Goal: Find specific page/section: Find specific page/section

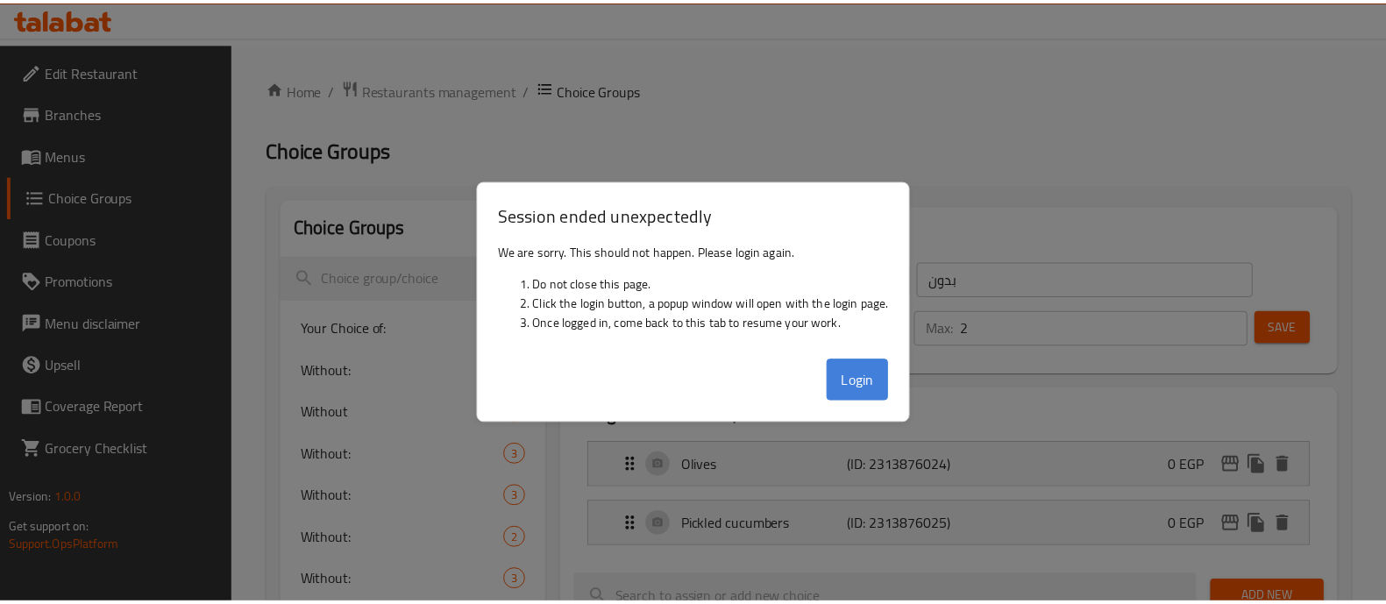
scroll to position [61, 0]
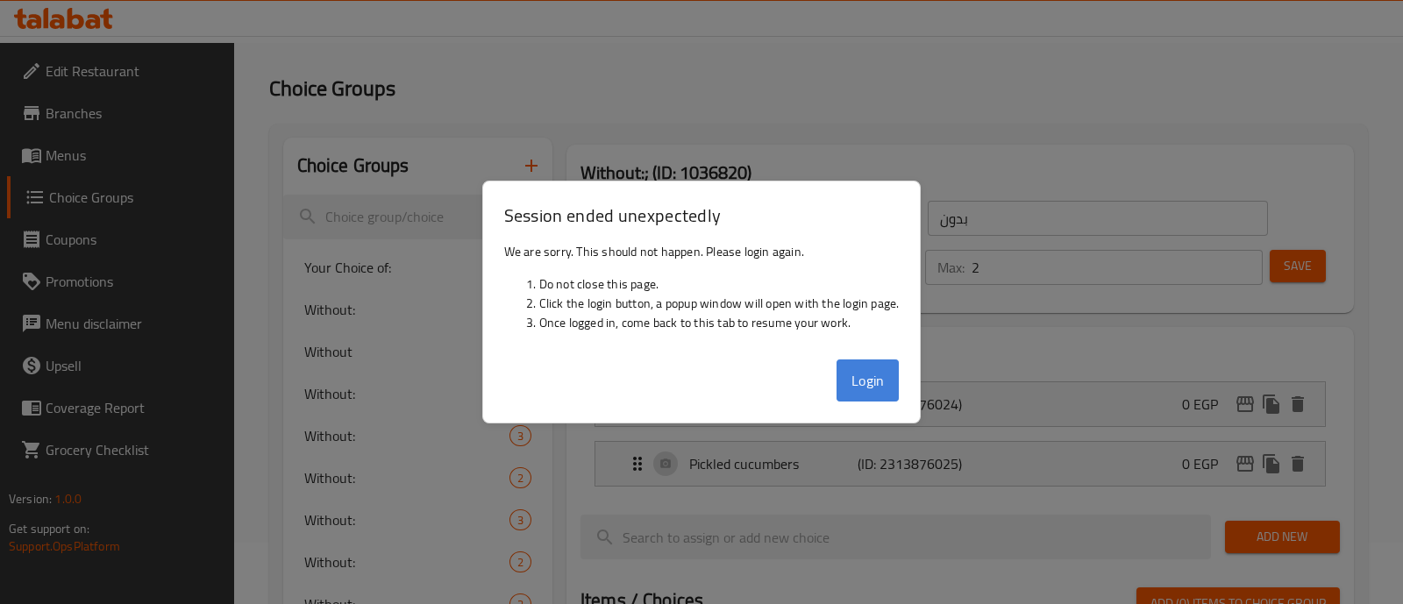
click at [873, 387] on button "Login" at bounding box center [867, 380] width 63 height 42
click at [870, 374] on button "Login" at bounding box center [867, 380] width 63 height 42
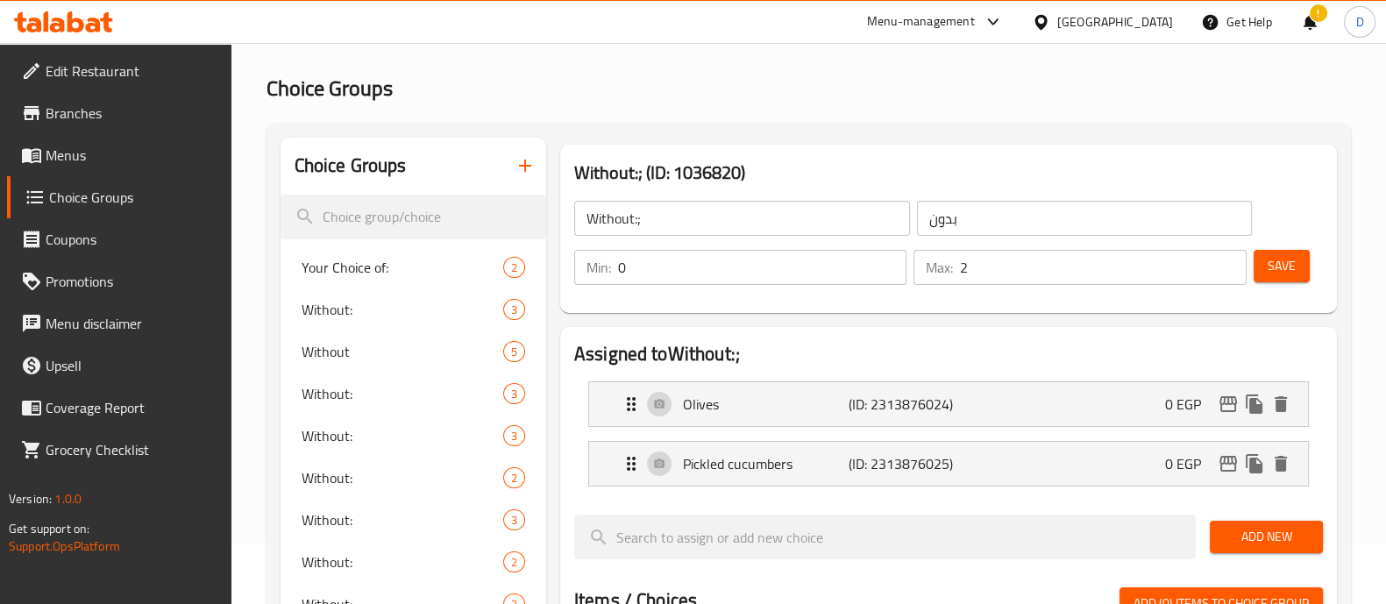
click at [322, 107] on span "Choice Groups" at bounding box center [330, 87] width 126 height 39
click at [75, 32] on div at bounding box center [63, 21] width 127 height 35
click at [75, 17] on icon at bounding box center [63, 21] width 99 height 21
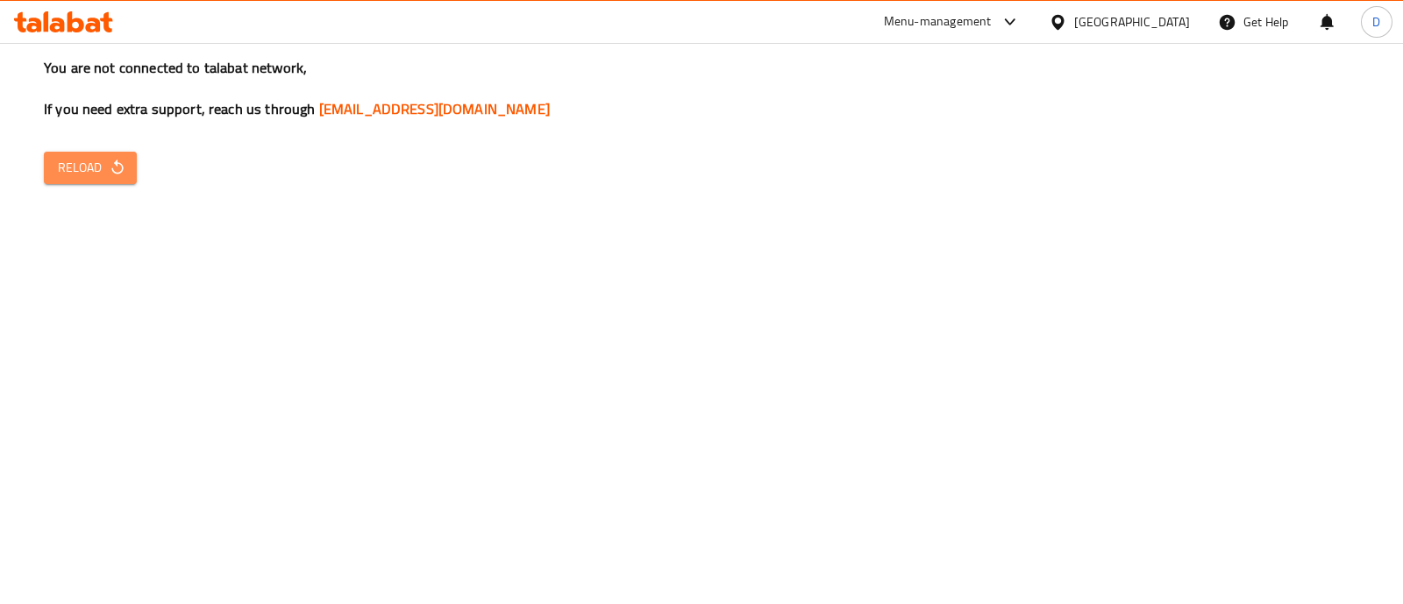
click at [82, 160] on span "Reload" at bounding box center [90, 168] width 65 height 22
click at [88, 159] on span "Reload" at bounding box center [90, 168] width 65 height 22
click at [121, 160] on icon "button" at bounding box center [118, 168] width 18 height 18
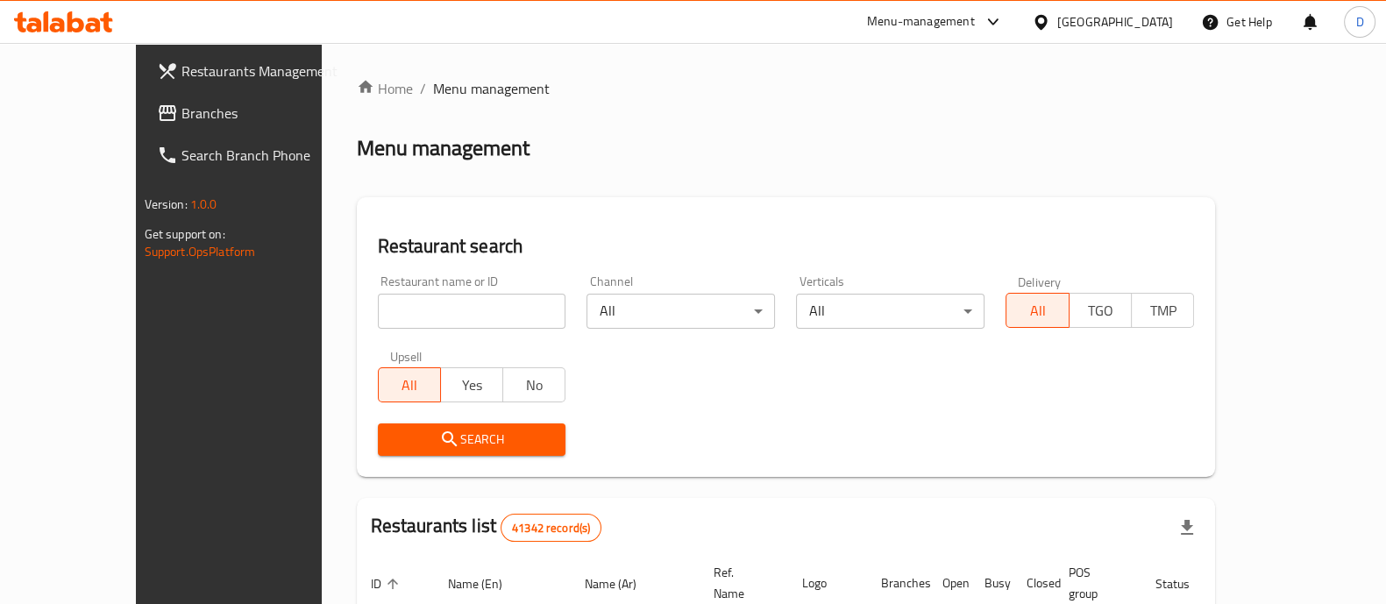
click at [378, 325] on input "search" at bounding box center [472, 311] width 188 height 35
click at [378, 312] on input "koffee fulture" at bounding box center [472, 311] width 188 height 35
type input "koffee kulture"
click button "Search" at bounding box center [472, 439] width 188 height 32
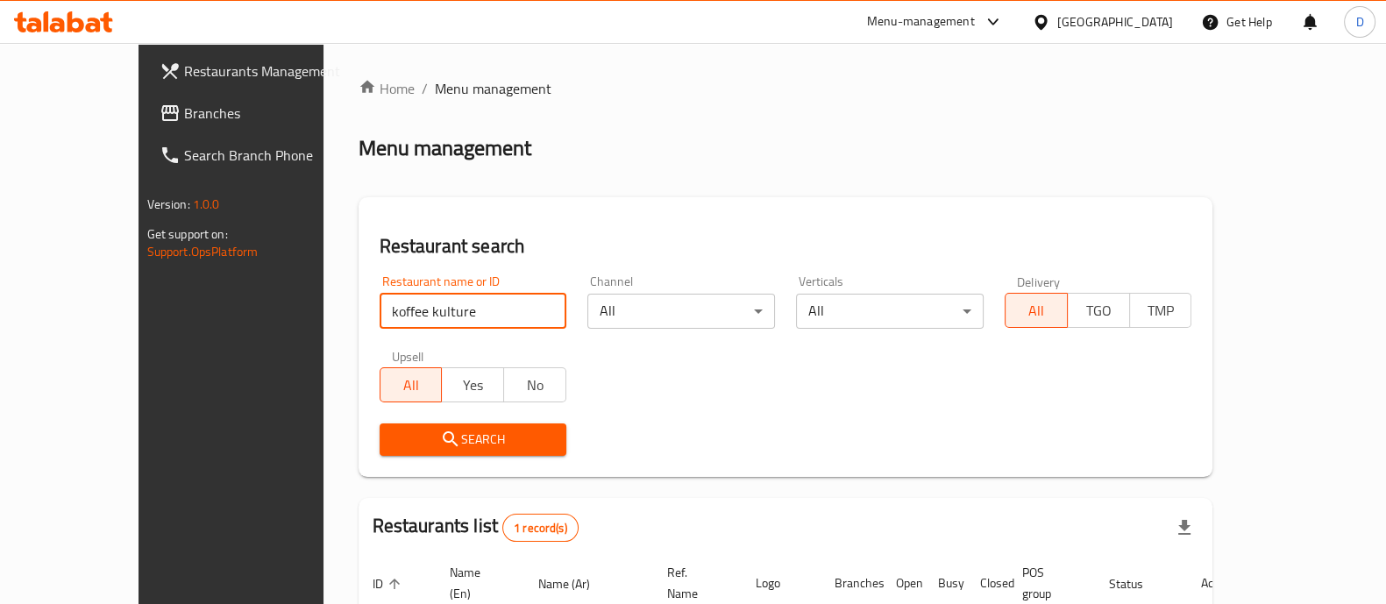
scroll to position [143, 0]
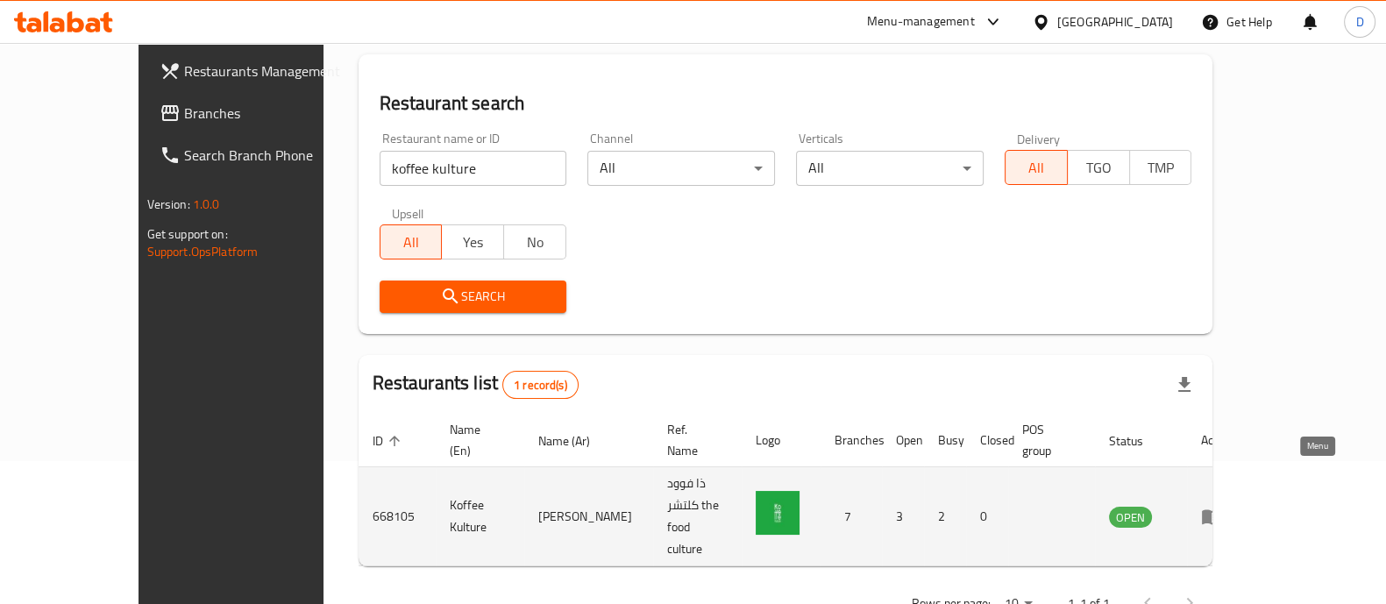
click at [1219, 514] on icon "enhanced table" at bounding box center [1215, 517] width 6 height 7
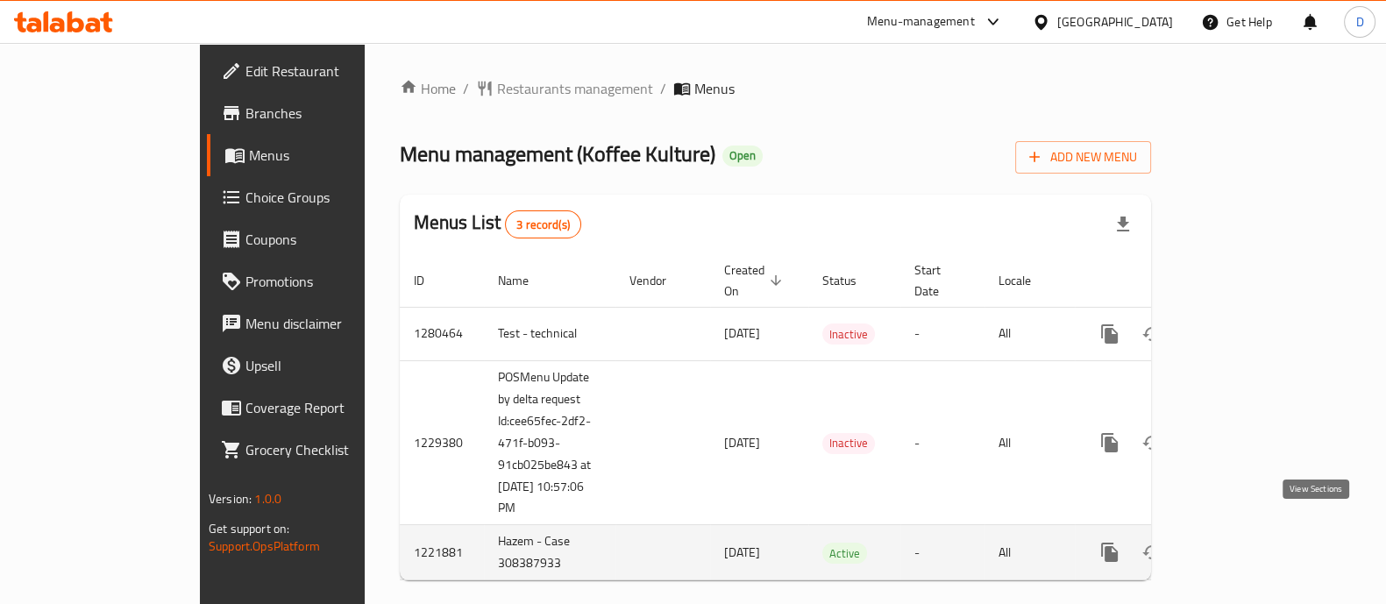
click at [1247, 542] on icon "enhanced table" at bounding box center [1236, 552] width 21 height 21
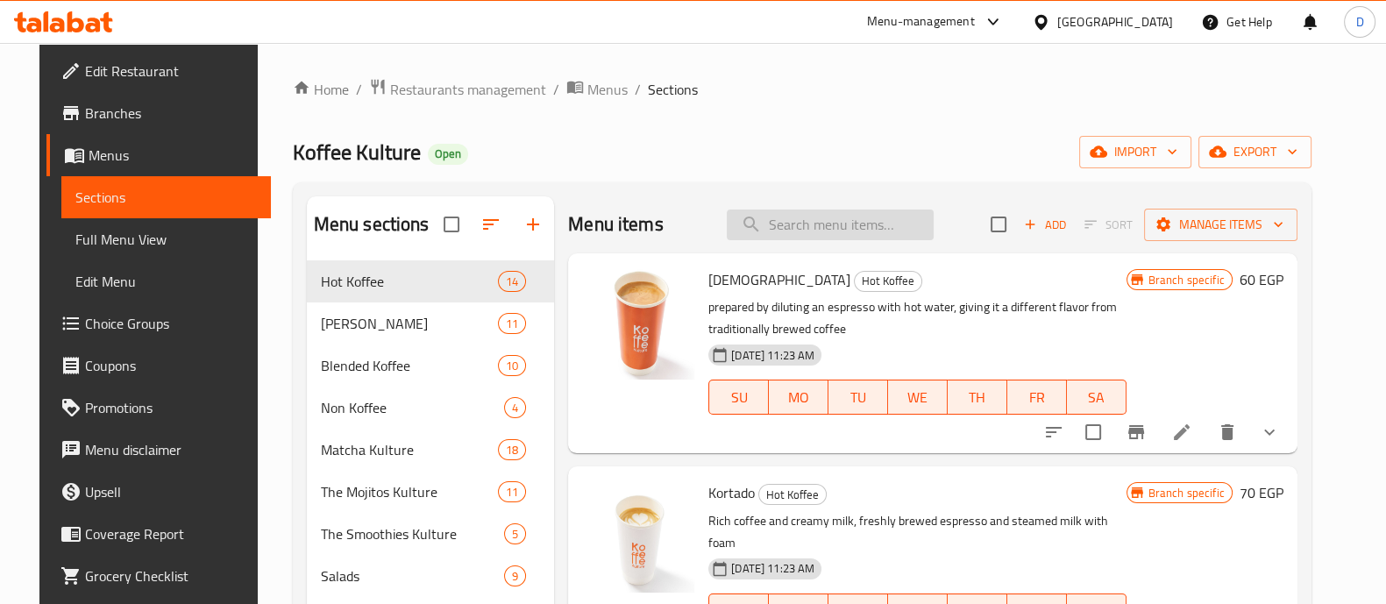
click at [879, 230] on input "search" at bounding box center [830, 225] width 207 height 31
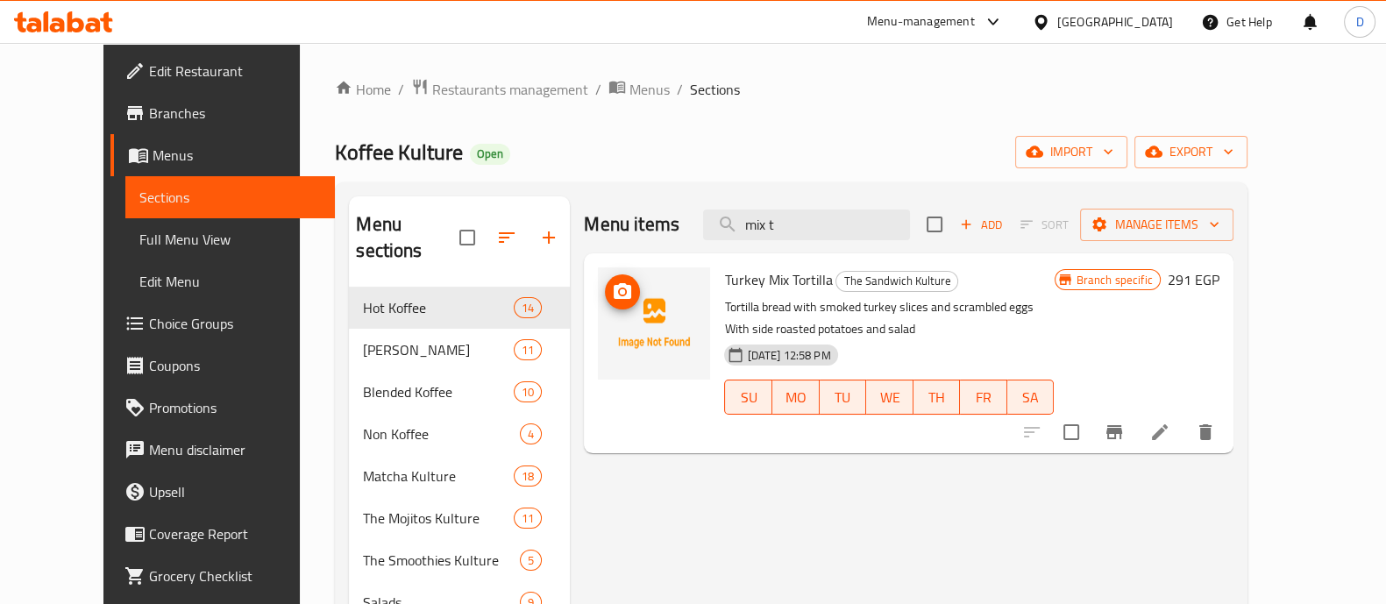
type input "mix t"
click at [612, 295] on icon "upload picture" at bounding box center [622, 291] width 21 height 21
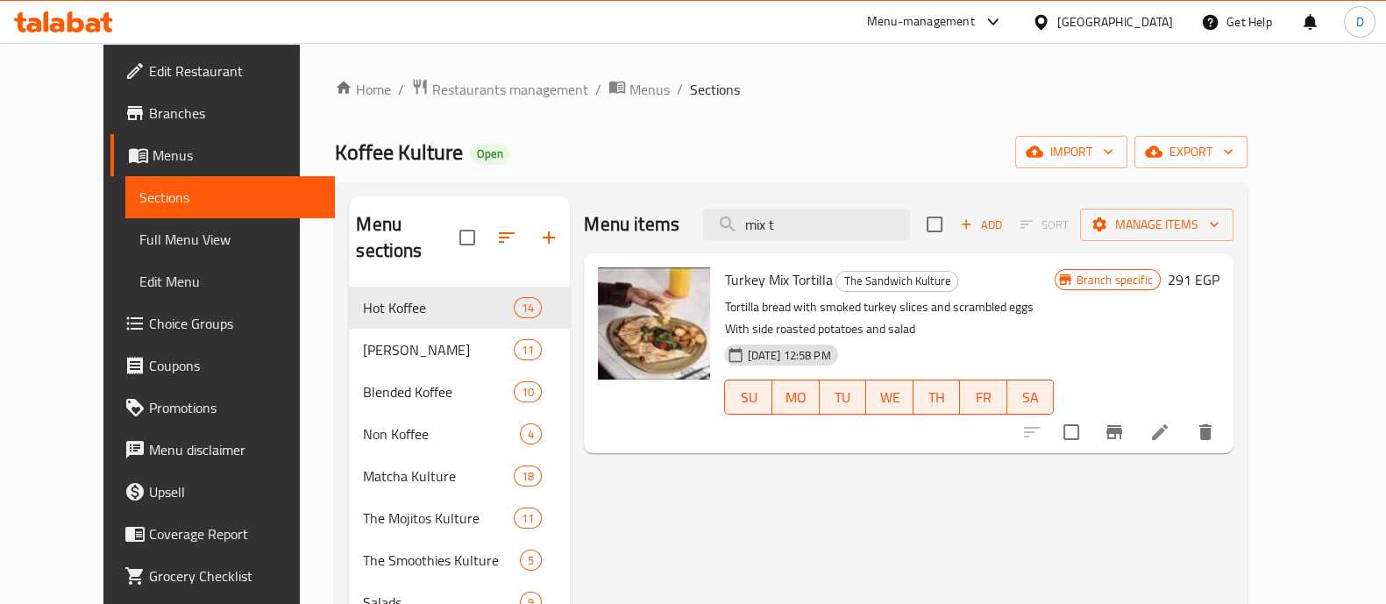
click at [72, 27] on icon at bounding box center [76, 21] width 17 height 21
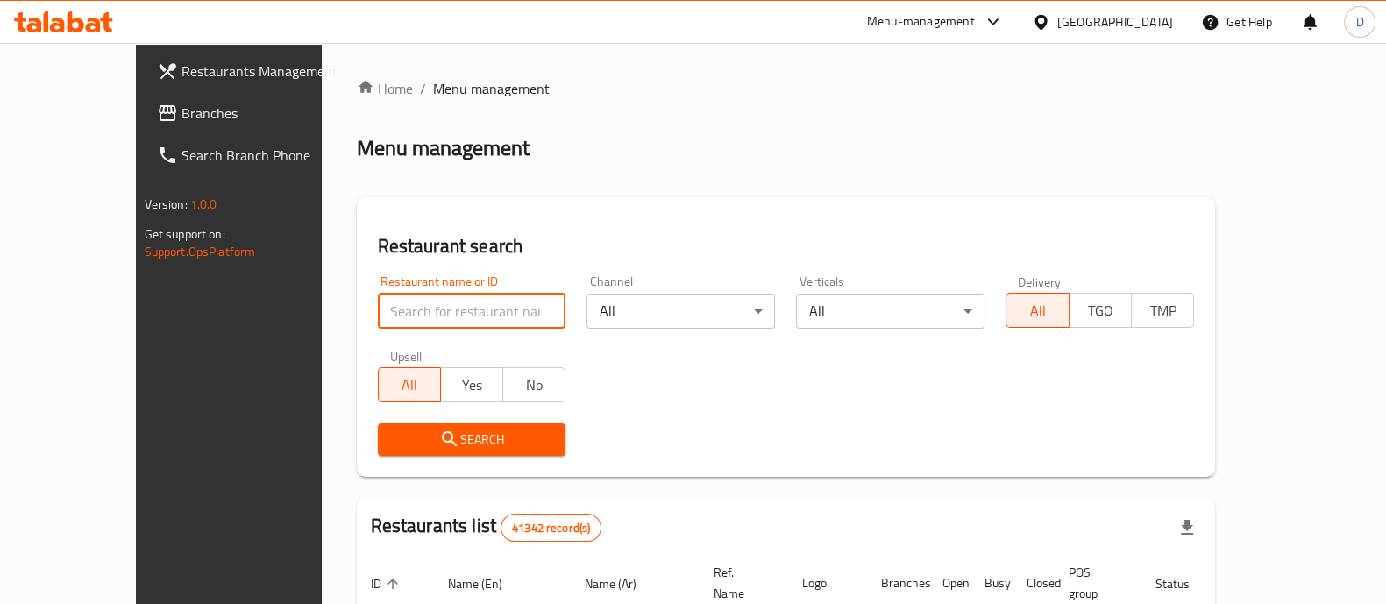
click at [378, 316] on input "search" at bounding box center [472, 311] width 188 height 35
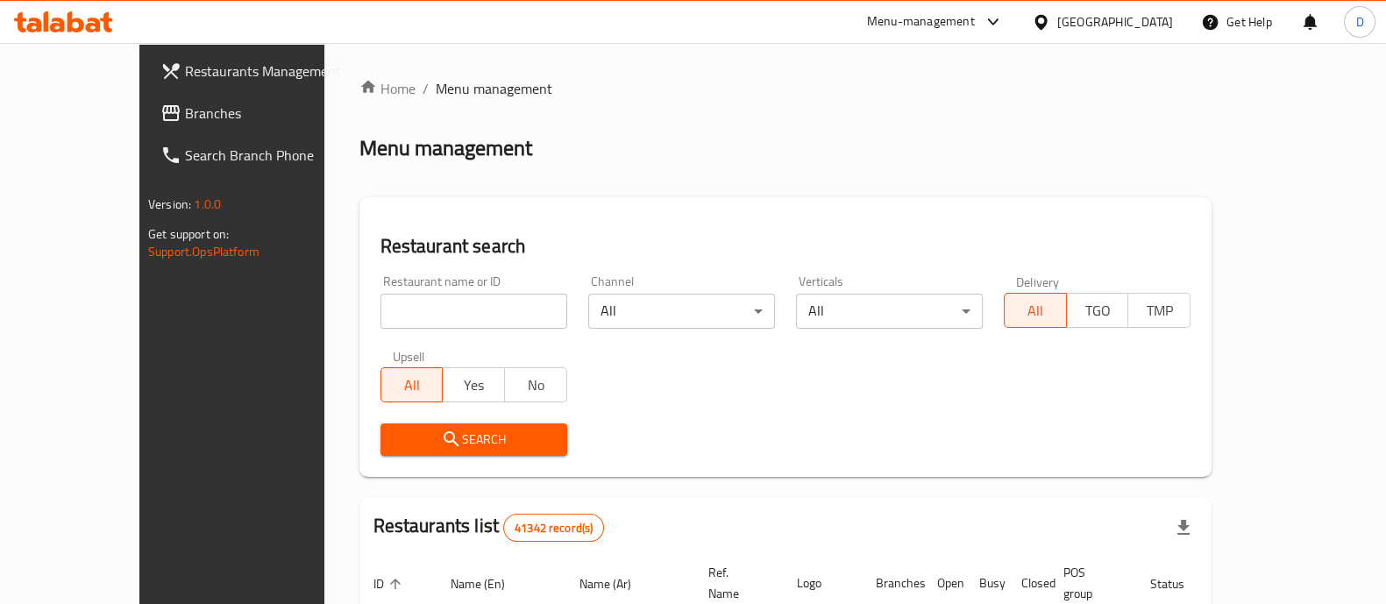
click at [380, 322] on input "search" at bounding box center [473, 311] width 187 height 35
click button "Search" at bounding box center [473, 439] width 187 height 32
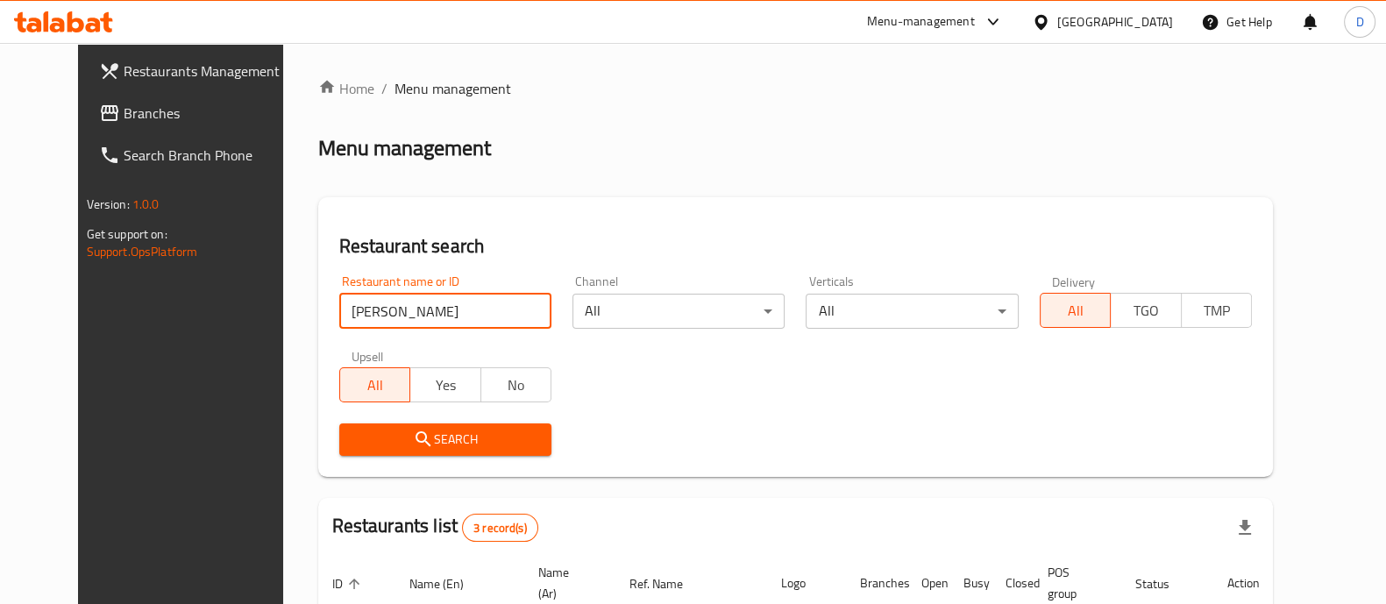
type input "[PERSON_NAME]"
click button "Search" at bounding box center [445, 439] width 212 height 32
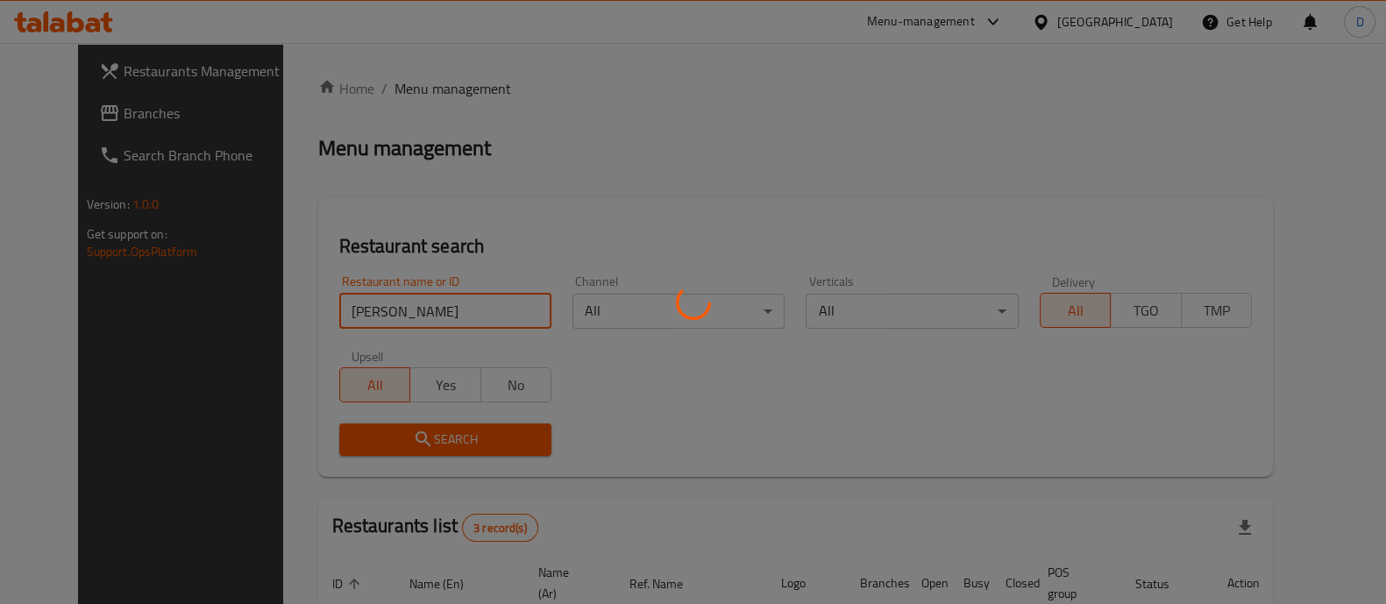
scroll to position [288, 0]
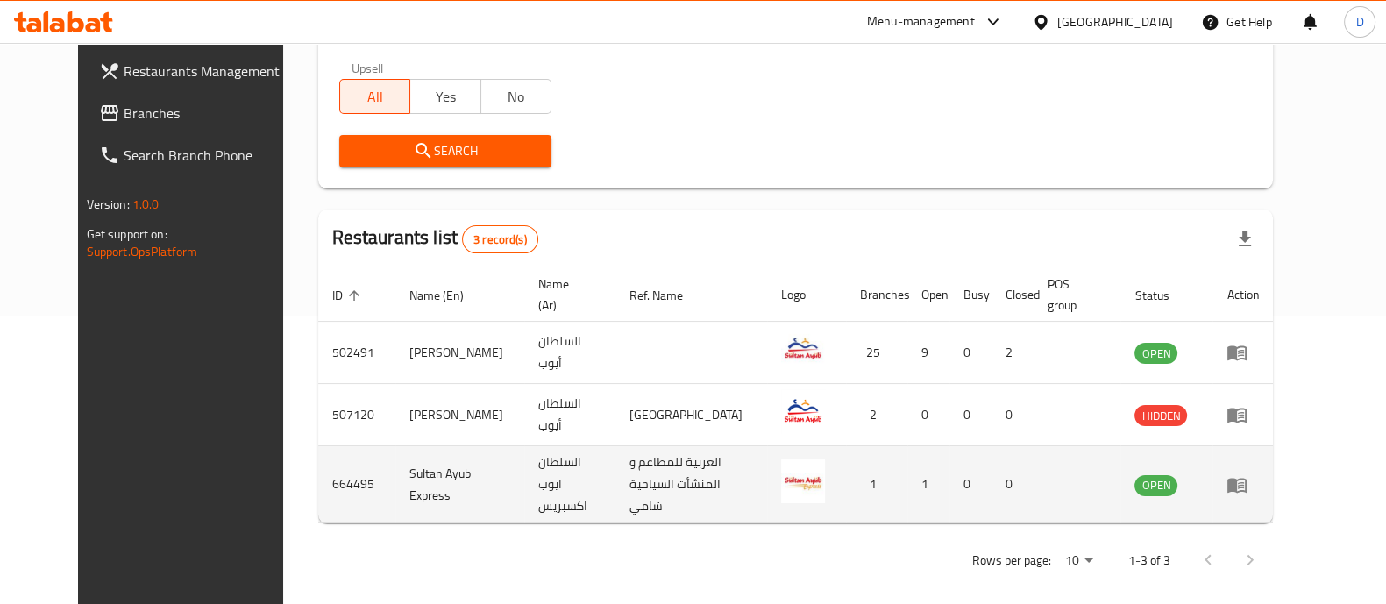
click at [949, 466] on td "1" at bounding box center [928, 484] width 42 height 77
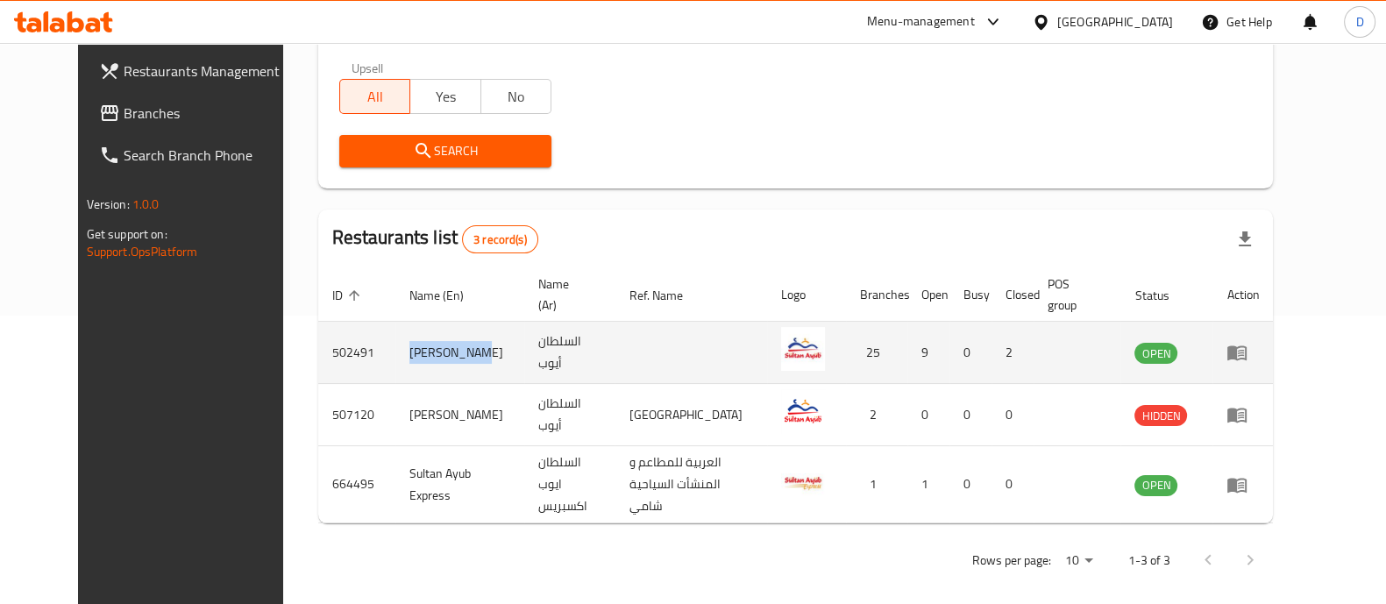
drag, startPoint x: 416, startPoint y: 343, endPoint x: 344, endPoint y: 348, distance: 73.0
click at [395, 348] on td "[PERSON_NAME]" at bounding box center [459, 353] width 129 height 62
copy td "[PERSON_NAME]"
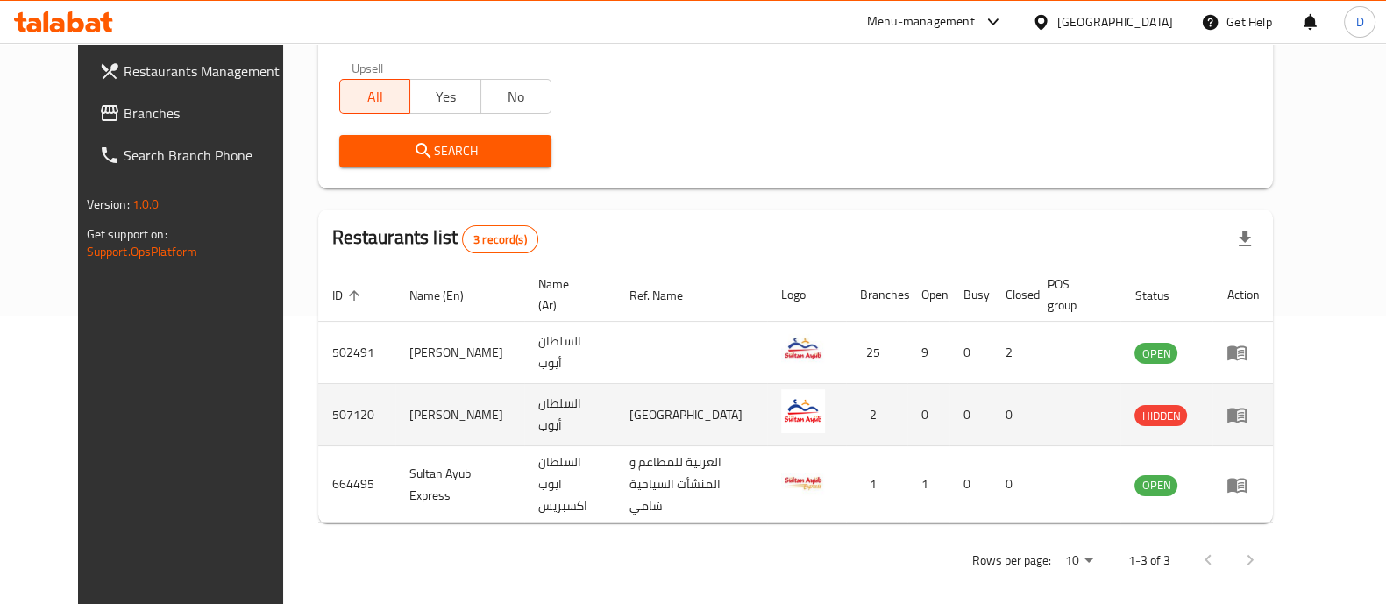
click at [321, 407] on td "507120" at bounding box center [356, 415] width 77 height 62
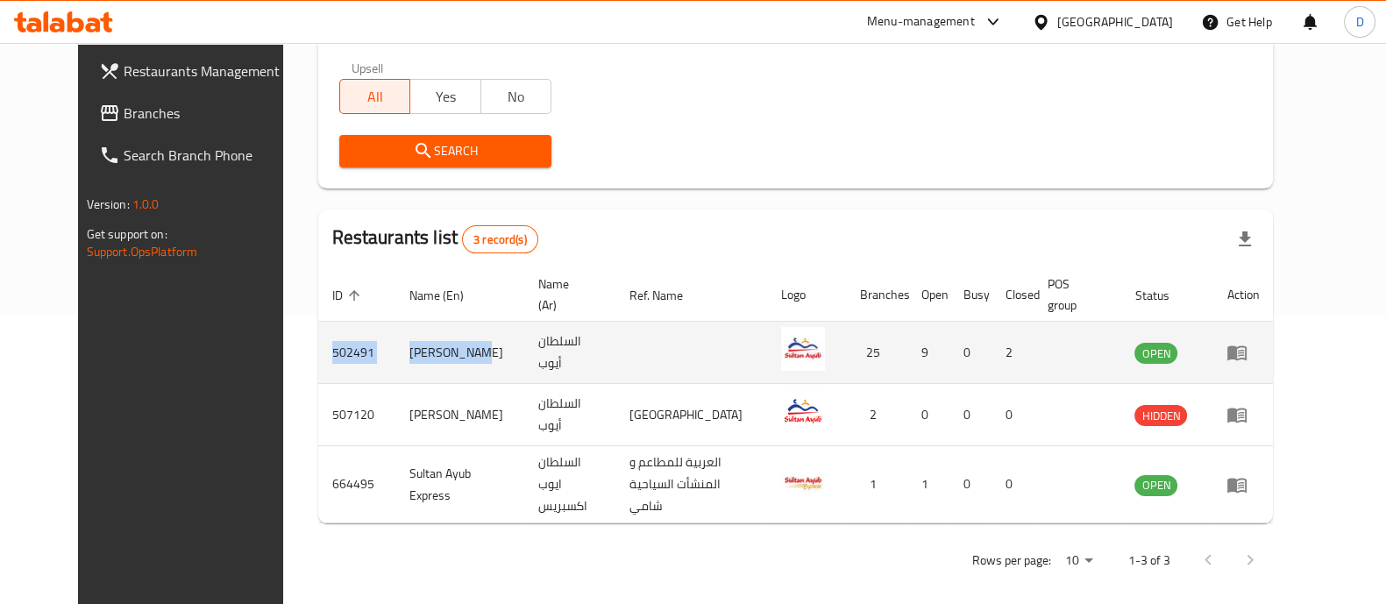
drag, startPoint x: 422, startPoint y: 347, endPoint x: 278, endPoint y: 346, distance: 143.8
click at [318, 346] on tr "502491 Sultan [PERSON_NAME] 25 9 0 2 OPEN" at bounding box center [796, 353] width 956 height 62
copy tr "502491 [PERSON_NAME]"
click at [395, 360] on td "[PERSON_NAME]" at bounding box center [459, 353] width 129 height 62
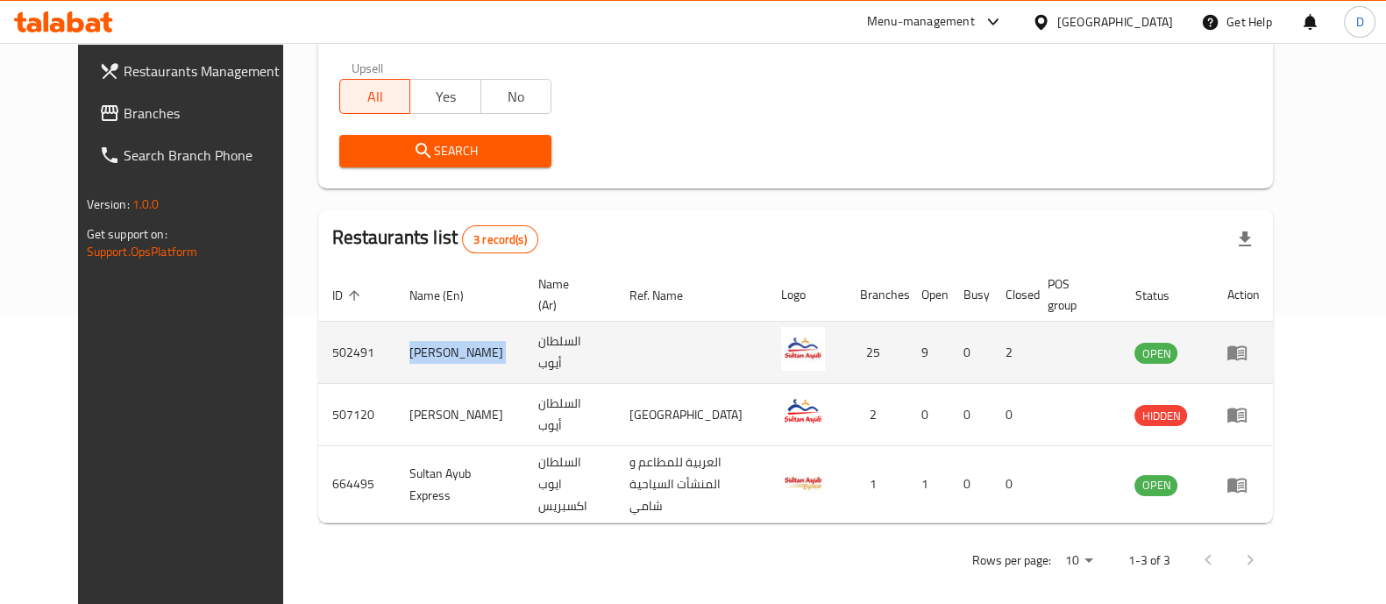
click at [395, 360] on td "[PERSON_NAME]" at bounding box center [459, 353] width 129 height 62
drag, startPoint x: 331, startPoint y: 350, endPoint x: 267, endPoint y: 346, distance: 65.0
click at [318, 346] on td "502491" at bounding box center [356, 353] width 77 height 62
copy td "502491"
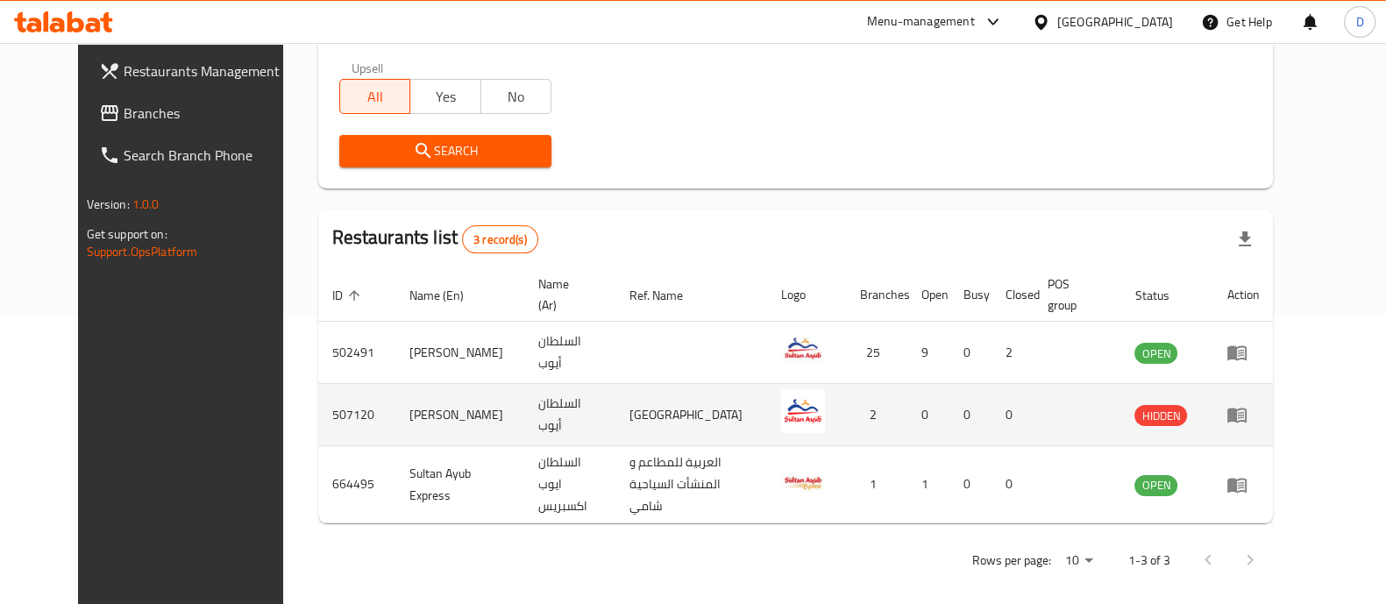
click at [416, 409] on td "[PERSON_NAME]" at bounding box center [459, 415] width 129 height 62
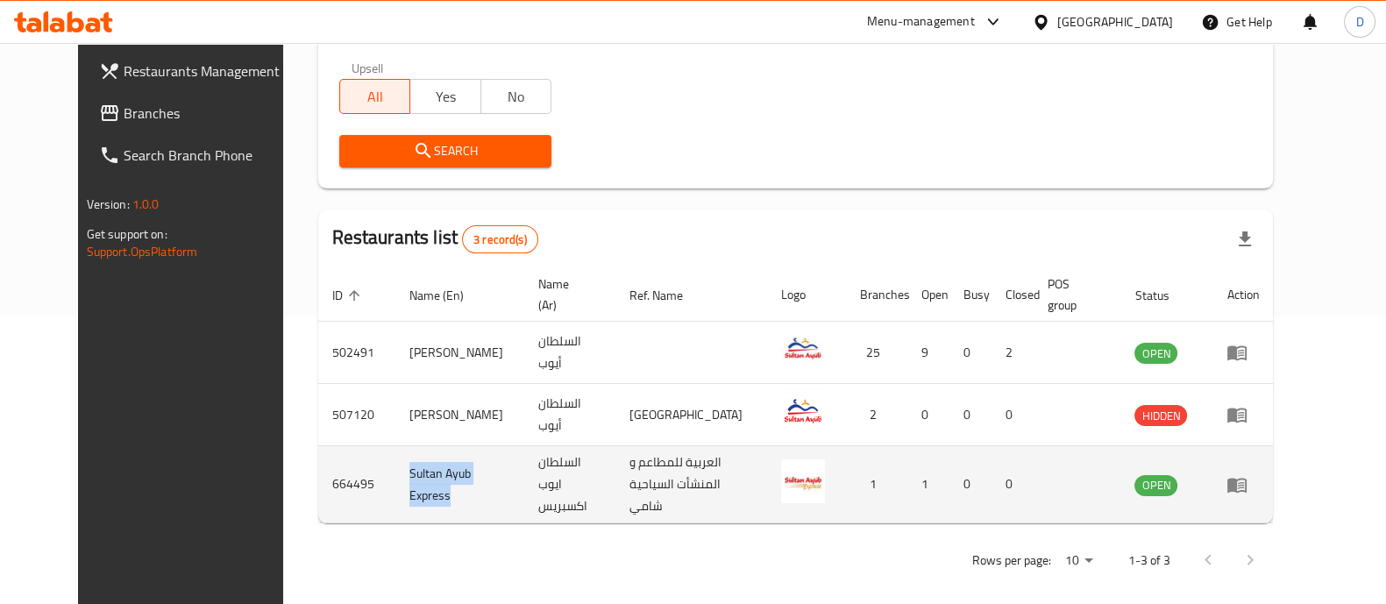
drag, startPoint x: 399, startPoint y: 490, endPoint x: 340, endPoint y: 447, distance: 72.8
click at [340, 447] on tr "664495 Sultan Ayub Express [PERSON_NAME] اكسبريس العربية للمطاعم و المنشأت السي…" at bounding box center [796, 484] width 956 height 77
copy tr "Sultan Ayub Express"
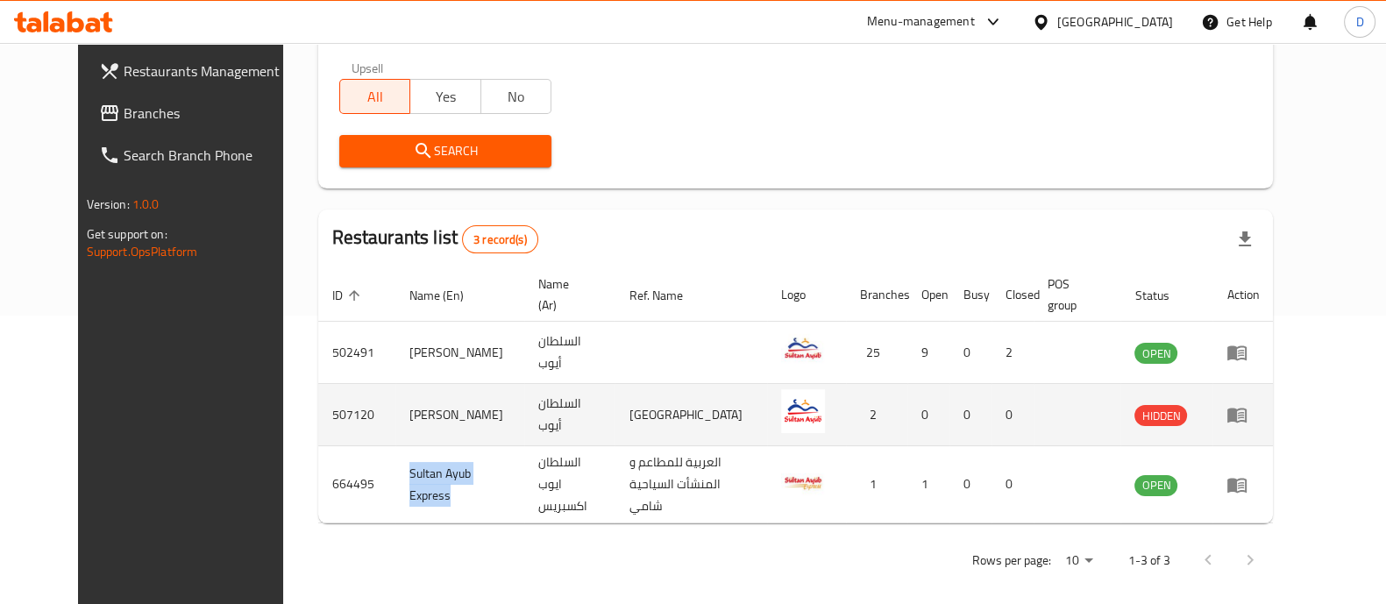
copy tr "Sultan Ayub Express"
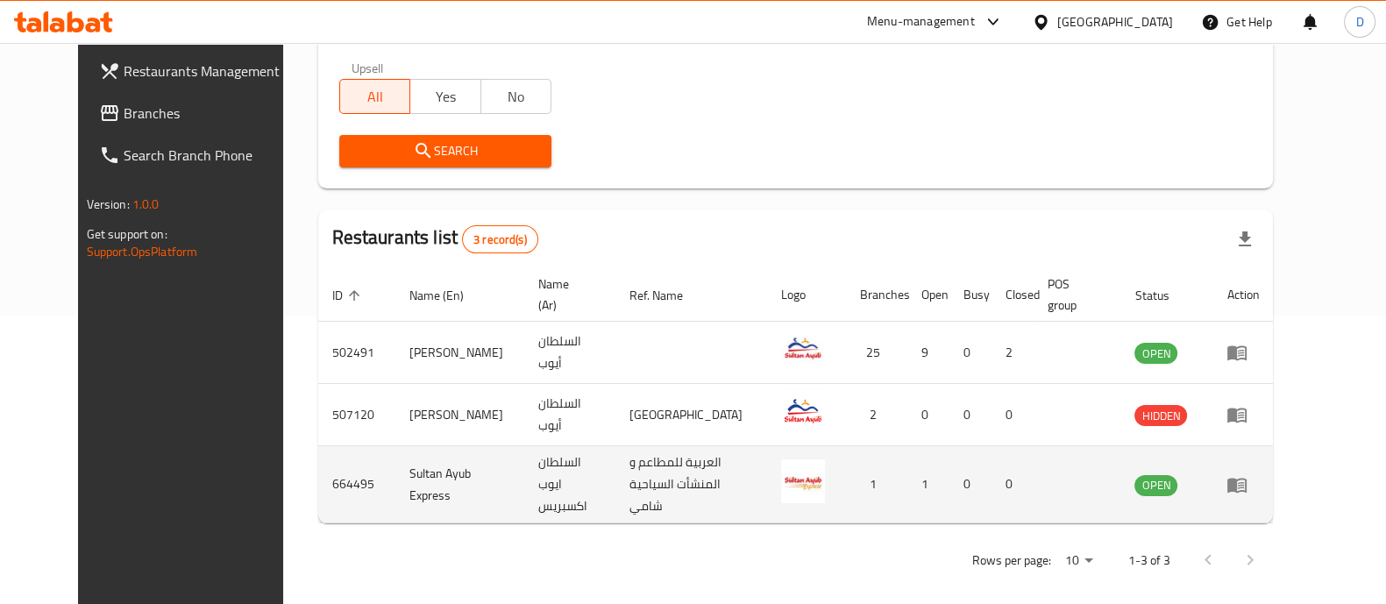
click at [318, 476] on td "664495" at bounding box center [356, 484] width 77 height 77
copy td "664495"
